Goal: Transaction & Acquisition: Book appointment/travel/reservation

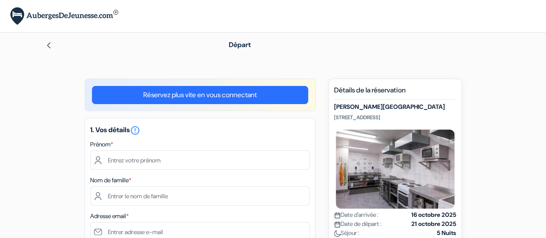
scroll to position [55, 0]
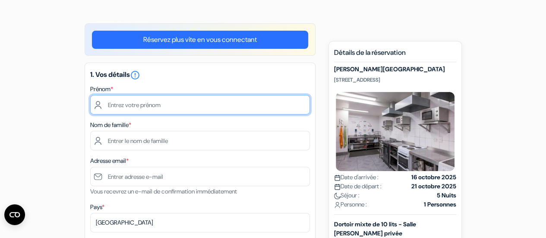
click at [130, 107] on input "text" at bounding box center [200, 104] width 220 height 19
type input "Gerwan"
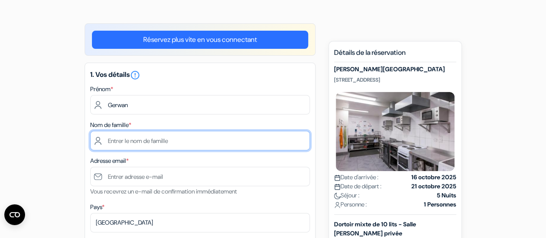
type input "De Ryck"
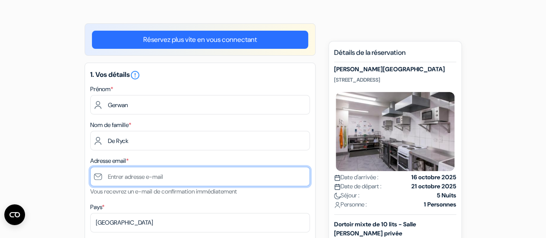
type input "[DOMAIN_NAME][EMAIL_ADDRESS][DOMAIN_NAME]"
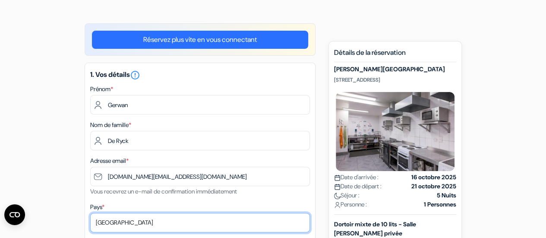
select select "67"
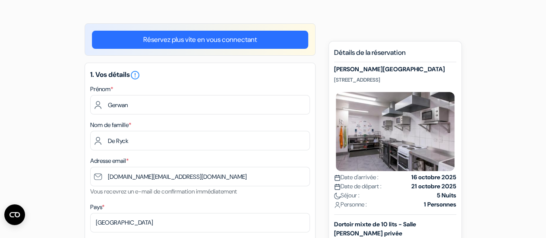
type input "0485168296"
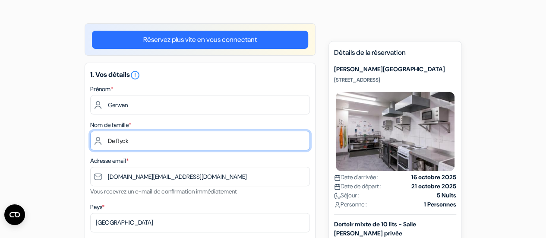
click at [153, 141] on input "De Ryck" at bounding box center [200, 140] width 220 height 19
type input "[PERSON_NAME]"
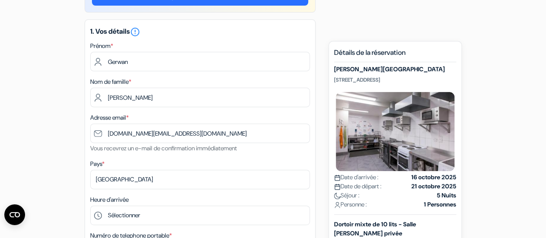
scroll to position [142, 0]
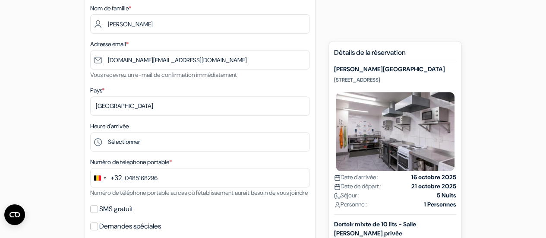
scroll to position [185, 0]
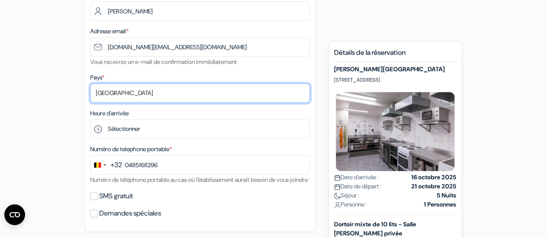
click at [146, 96] on select "Selectionner le pays Abkhazie [GEOGRAPHIC_DATA] [GEOGRAPHIC_DATA] Du [GEOGRAPHI…" at bounding box center [200, 92] width 220 height 19
select select "25"
click at [90, 84] on select "Selectionner le pays Abkhazie [GEOGRAPHIC_DATA] [GEOGRAPHIC_DATA] Du [GEOGRAPHI…" at bounding box center [200, 92] width 220 height 19
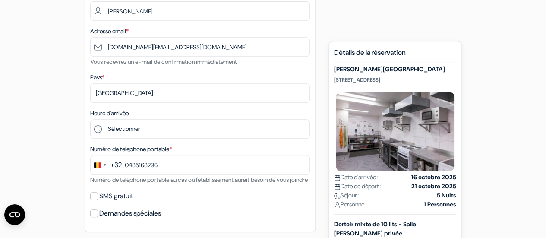
click at [51, 100] on div "add_box [PERSON_NAME][GEOGRAPHIC_DATA] [STREET_ADDRESS] Détails de l'établissem…" at bounding box center [273, 242] width 492 height 696
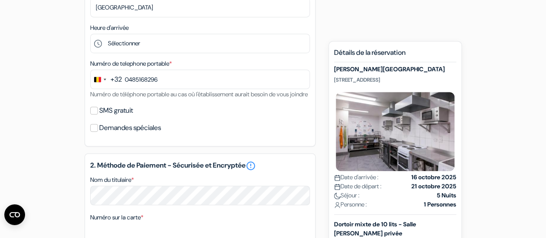
scroll to position [271, 0]
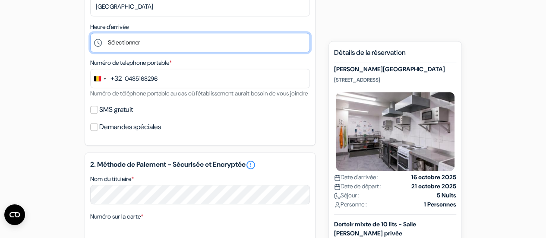
click at [154, 48] on select "Sélectionner 1:00 2:00 3:00 4:00 5:00 6:00 7:00 8:00 9:00 10:00 11:00 12:00 13:…" at bounding box center [200, 42] width 220 height 19
select select "21"
click at [90, 34] on select "Sélectionner 1:00 2:00 3:00 4:00 5:00 6:00 7:00 8:00 9:00 10:00 11:00 12:00 13:…" at bounding box center [200, 42] width 220 height 19
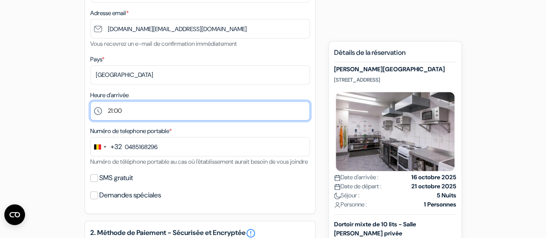
scroll to position [233, 0]
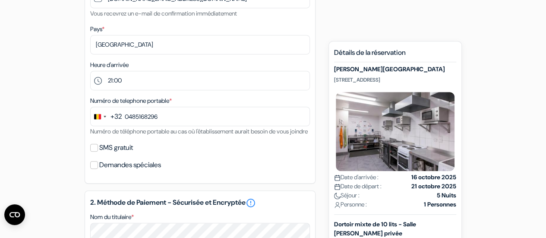
drag, startPoint x: 334, startPoint y: 78, endPoint x: 432, endPoint y: 79, distance: 97.6
click at [432, 79] on p "[STREET_ADDRESS]" at bounding box center [395, 79] width 122 height 7
copy p "[STREET_ADDRESS]"
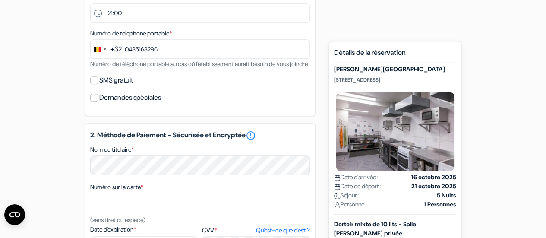
scroll to position [319, 0]
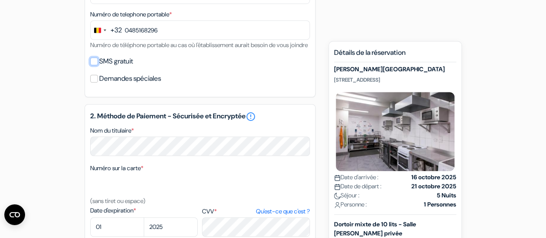
click at [93, 65] on input "SMS gratuit" at bounding box center [94, 61] width 8 height 8
checkbox input "true"
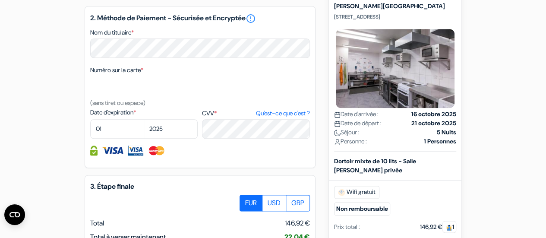
scroll to position [441, 0]
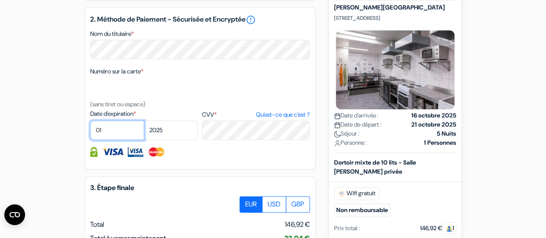
select select "08"
select select "2029"
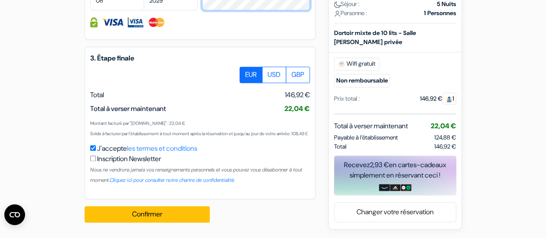
scroll to position [587, 0]
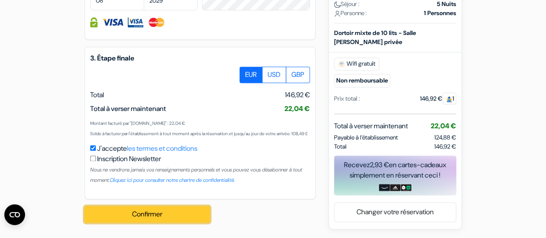
click at [144, 222] on button "Confirmer Loading..." at bounding box center [147, 214] width 125 height 16
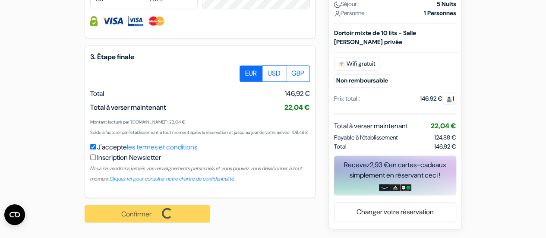
scroll to position [593, 0]
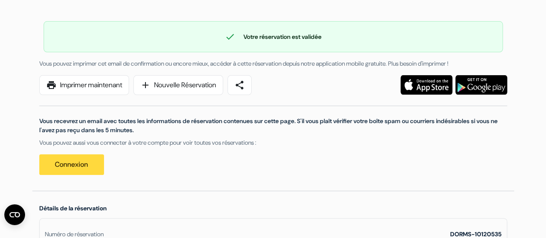
scroll to position [230, 0]
